Goal: Check status: Check status

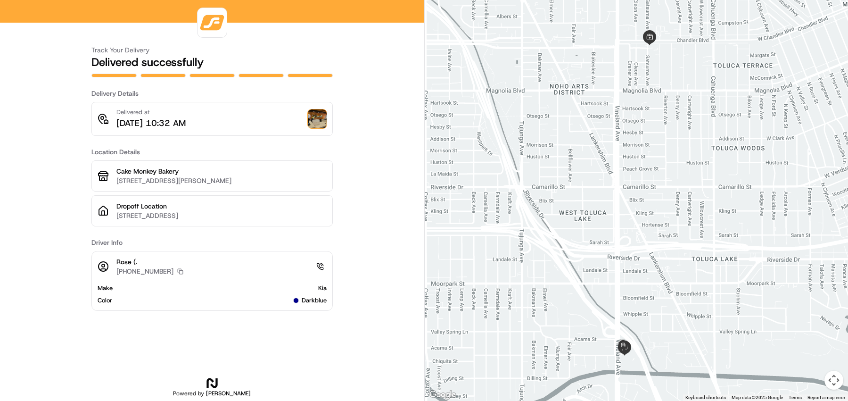
click at [315, 125] on img at bounding box center [317, 118] width 19 height 19
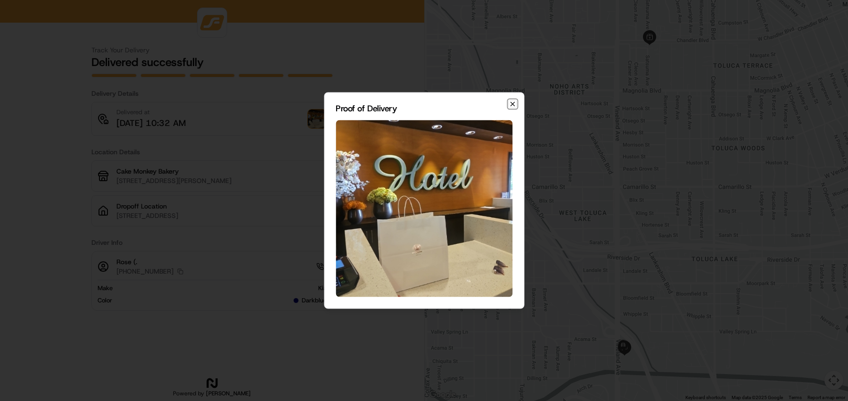
click at [516, 105] on button "Close" at bounding box center [513, 104] width 8 height 8
